Goal: Information Seeking & Learning: Compare options

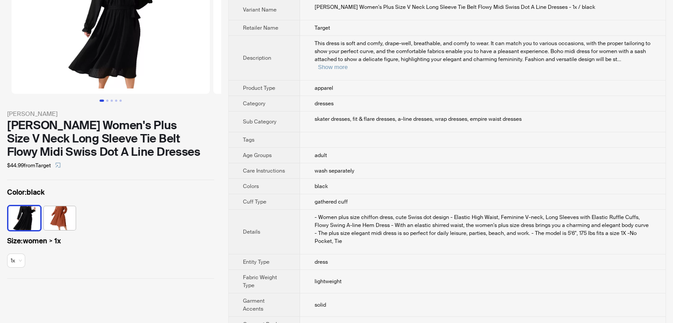
scroll to position [133, 0]
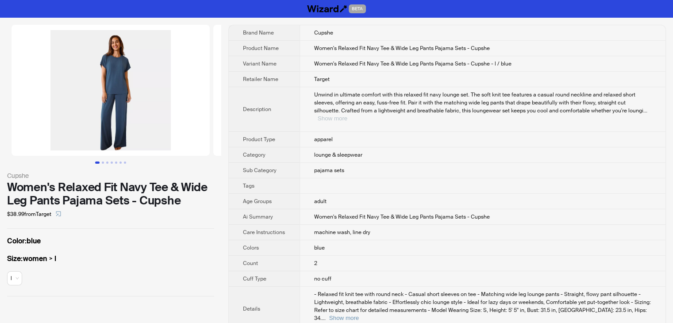
click at [347, 115] on button "Show more" at bounding box center [333, 118] width 30 height 7
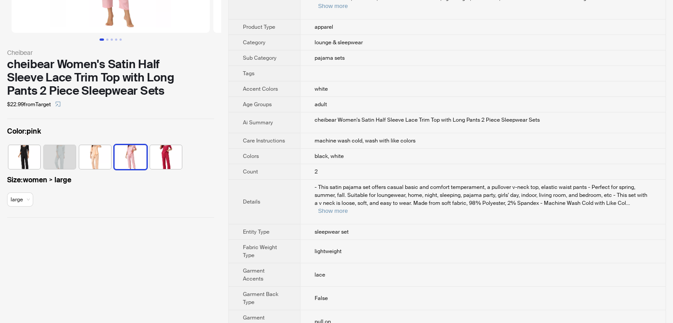
scroll to position [56, 0]
